Goal: Task Accomplishment & Management: Use online tool/utility

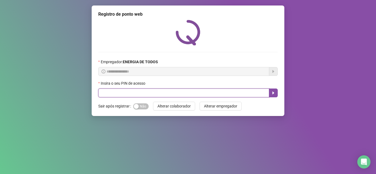
click at [150, 90] on input "text" at bounding box center [183, 93] width 171 height 9
type input "*****"
click at [275, 92] on icon "caret-right" at bounding box center [273, 93] width 4 height 4
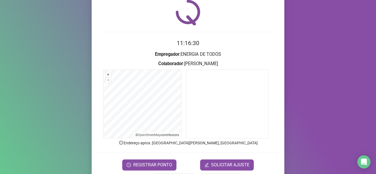
scroll to position [41, 0]
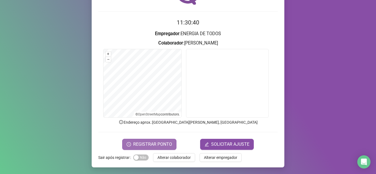
click at [146, 143] on span "REGISTRAR PONTO" at bounding box center [152, 144] width 39 height 7
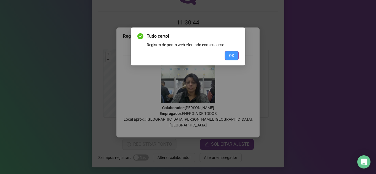
click at [233, 55] on span "OK" at bounding box center [231, 56] width 5 height 6
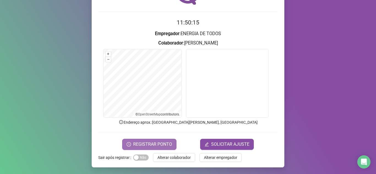
click at [155, 142] on span "REGISTRAR PONTO" at bounding box center [152, 144] width 39 height 7
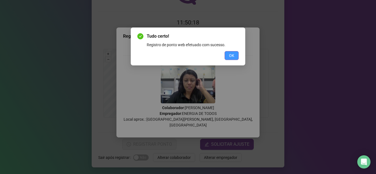
click at [231, 58] on span "OK" at bounding box center [231, 56] width 5 height 6
